Goal: Information Seeking & Learning: Learn about a topic

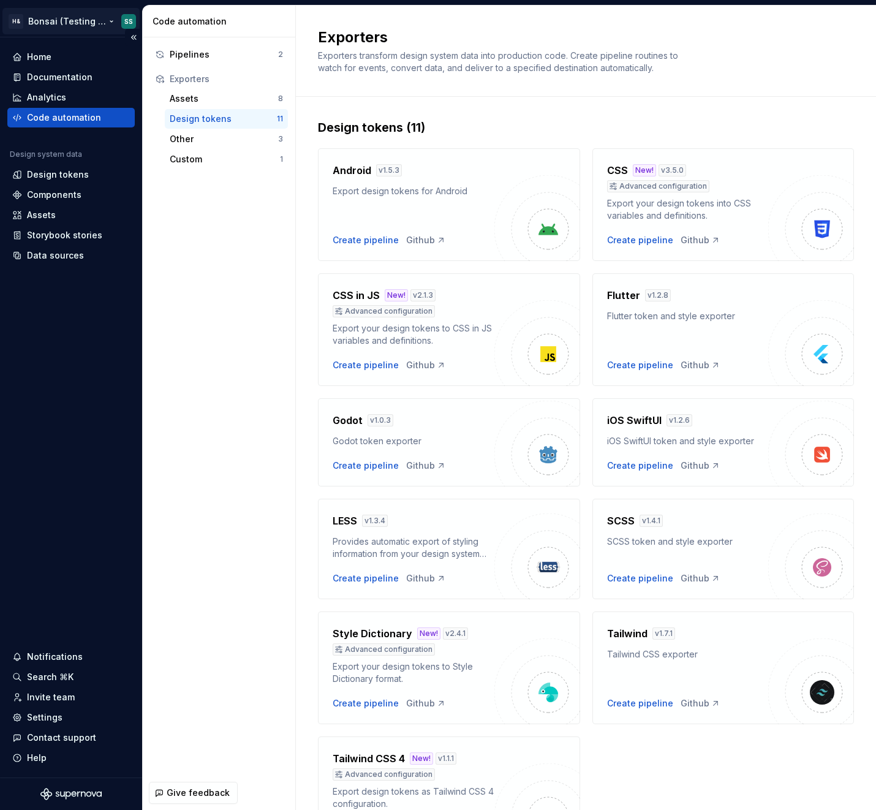
click at [60, 15] on html "H& Bonsai (Testing Bonsai: Foundation tokens) SS Home Documentation Analytics C…" at bounding box center [438, 405] width 876 height 810
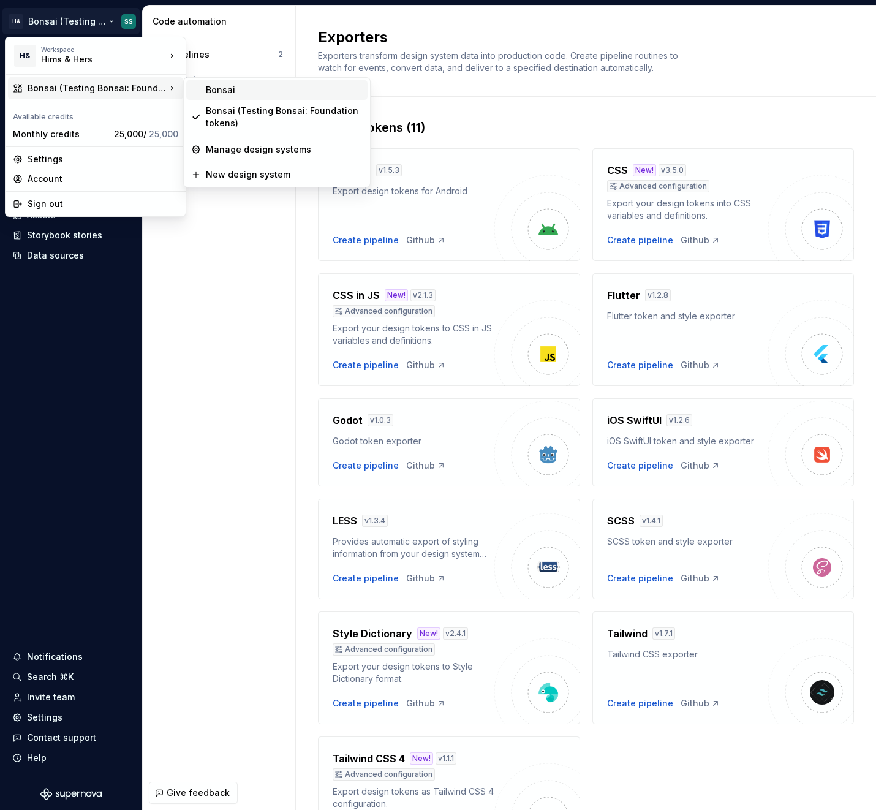
click at [269, 94] on div "Bonsai" at bounding box center [284, 90] width 157 height 12
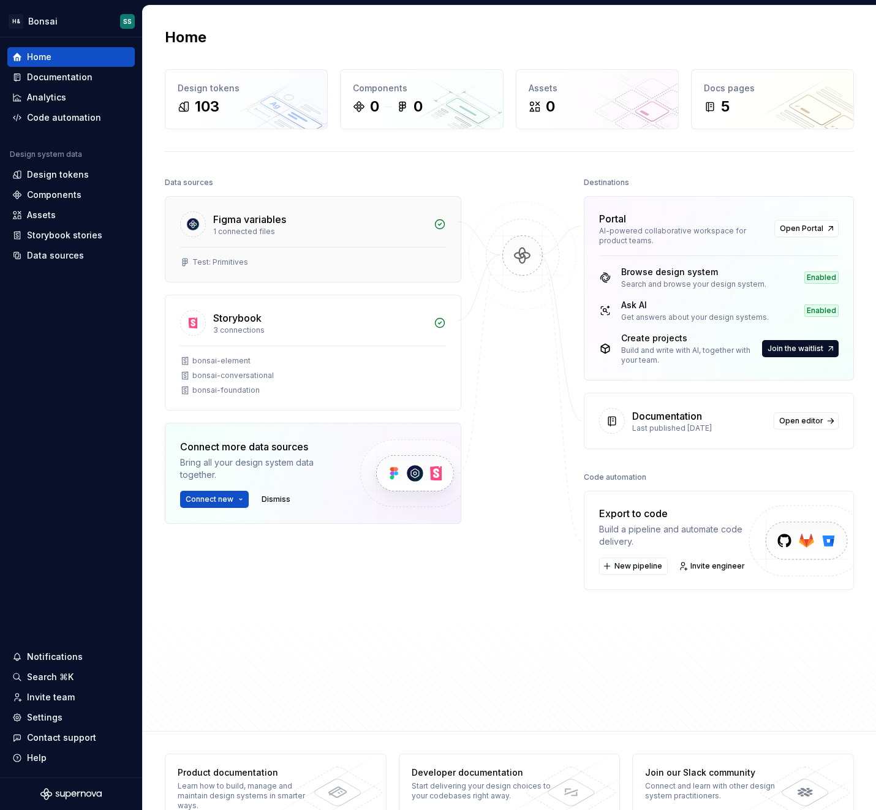
click at [279, 227] on div "1 connected files" at bounding box center [319, 232] width 213 height 10
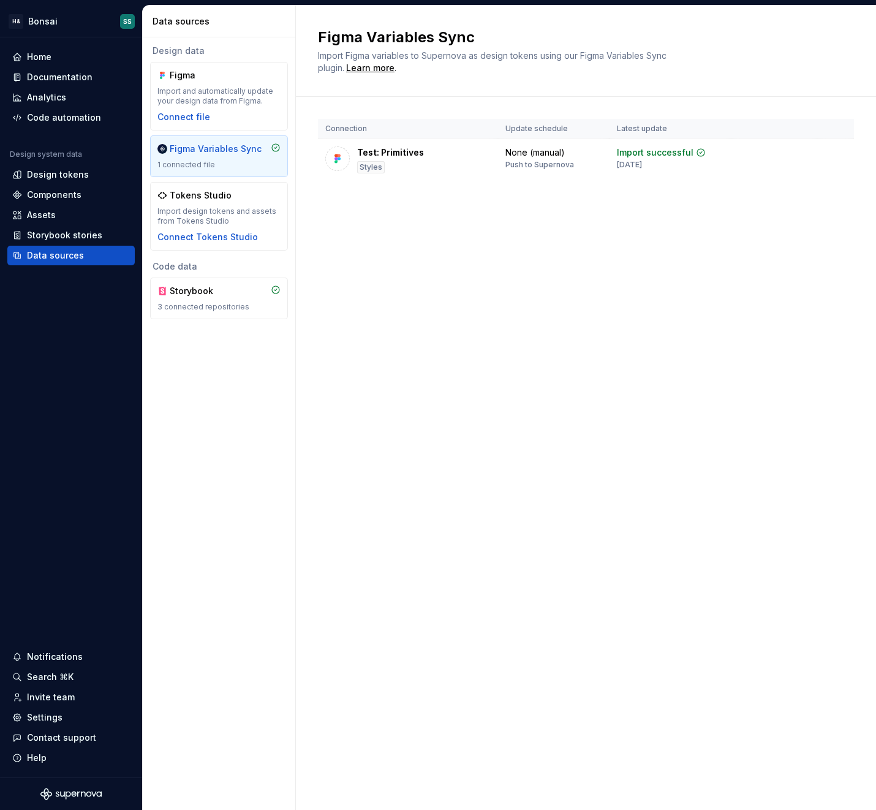
click at [237, 157] on div "Figma Variables Sync 1 connected file" at bounding box center [218, 156] width 123 height 27
click at [367, 66] on div "Learn more" at bounding box center [370, 68] width 48 height 12
click at [58, 173] on div "Design tokens" at bounding box center [58, 174] width 62 height 12
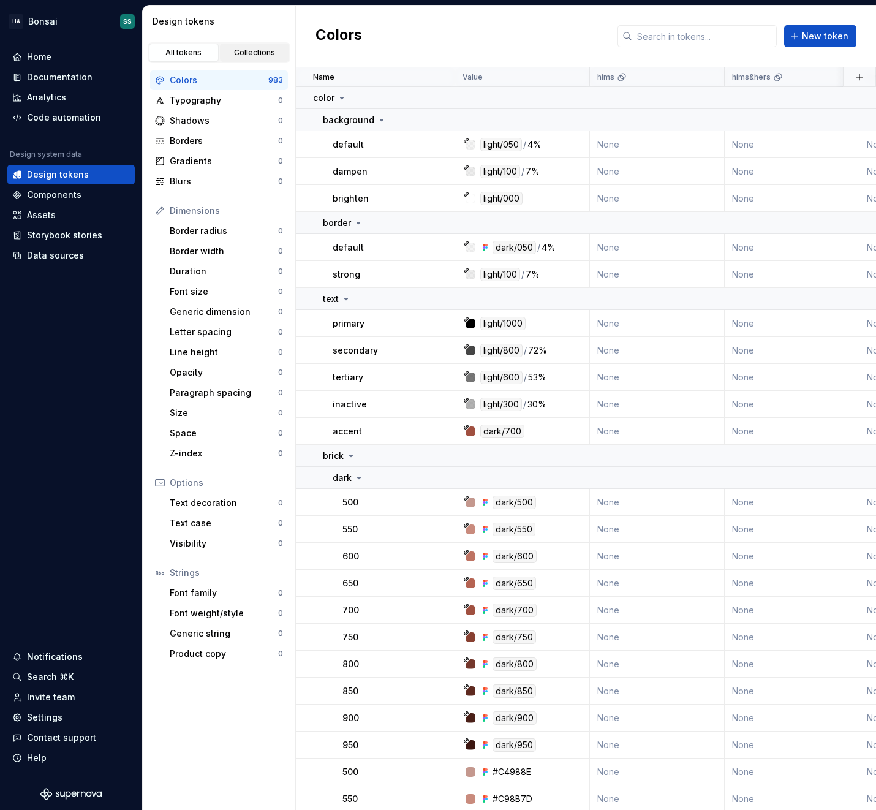
click at [254, 50] on div "Collections" at bounding box center [254, 53] width 61 height 10
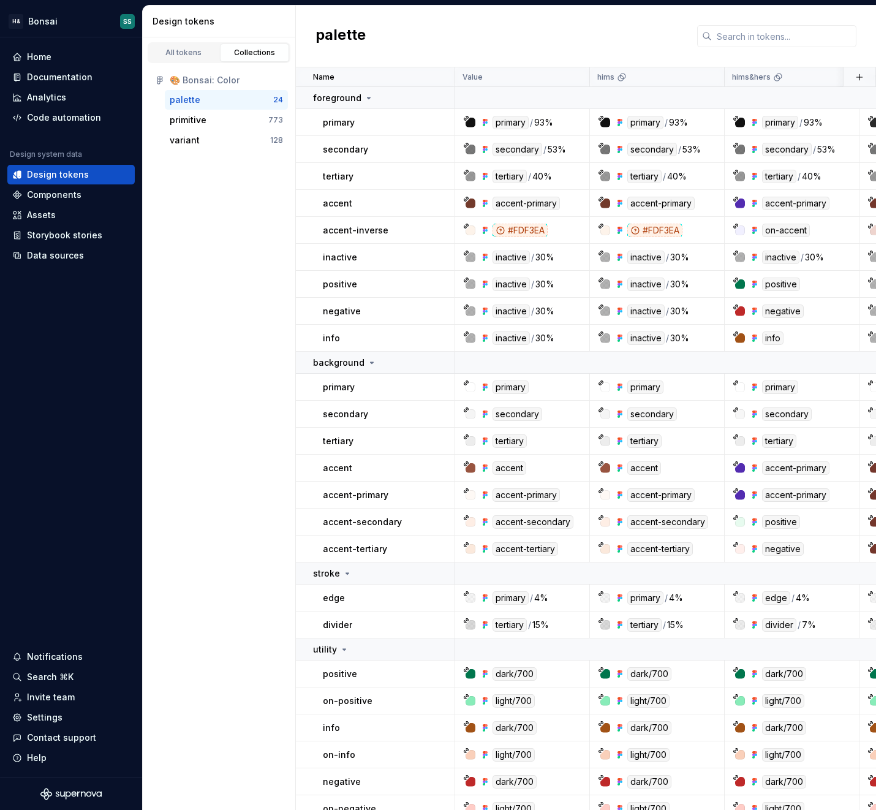
click at [244, 386] on div "All tokens Collections 🎨 Bonsai: Color palette 24 primitive 773 variant 128" at bounding box center [219, 423] width 153 height 772
